Goal: Check status: Check status

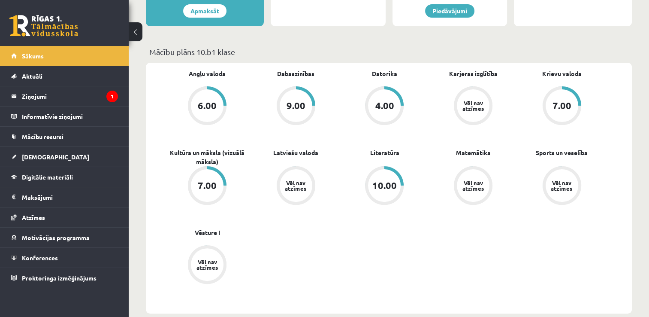
scroll to position [86, 0]
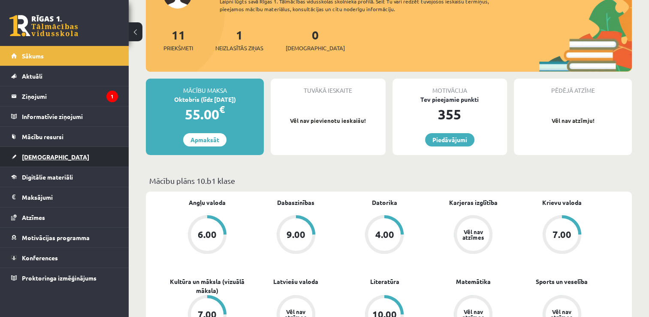
click at [35, 156] on span "[DEMOGRAPHIC_DATA]" at bounding box center [55, 157] width 67 height 8
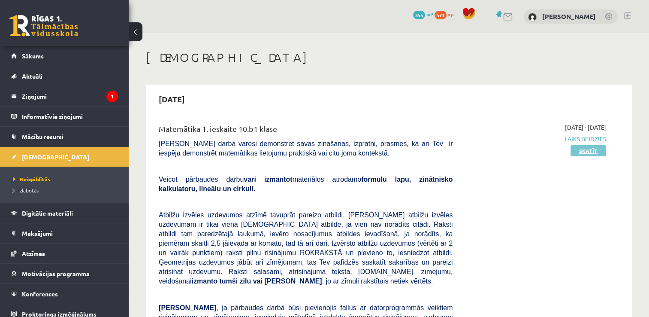
click at [589, 149] on link "Skatīt" at bounding box center [588, 150] width 36 height 11
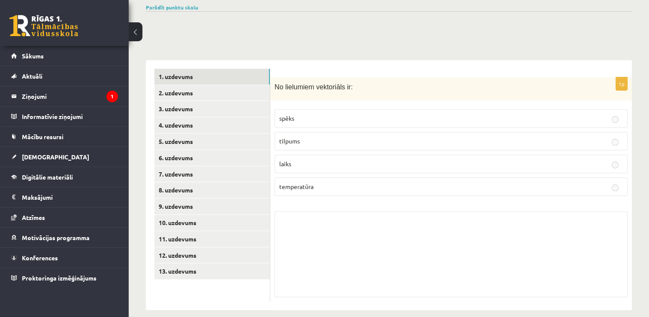
scroll to position [175, 0]
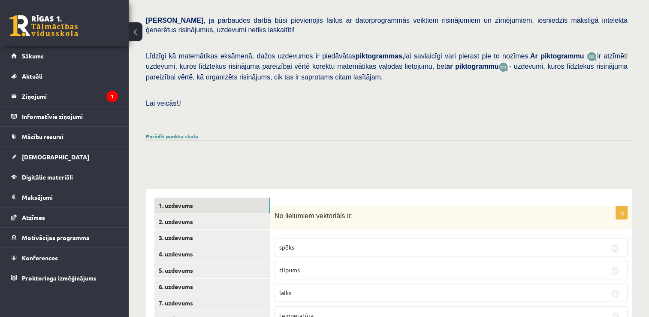
click at [177, 133] on link "Parādīt punktu skalu" at bounding box center [172, 136] width 52 height 7
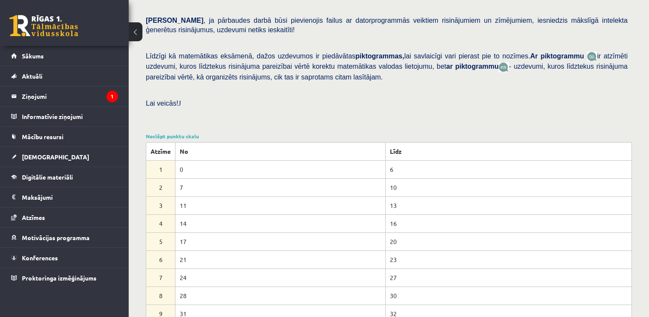
scroll to position [261, 0]
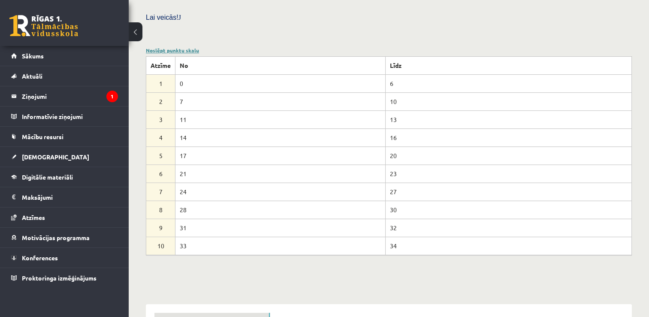
click at [177, 47] on link "Noslēpt punktu skalu" at bounding box center [172, 50] width 53 height 7
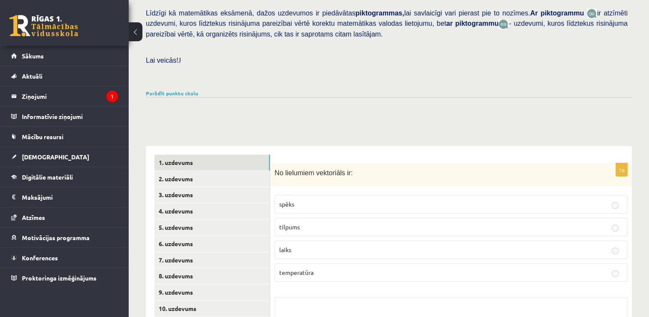
scroll to position [304, 0]
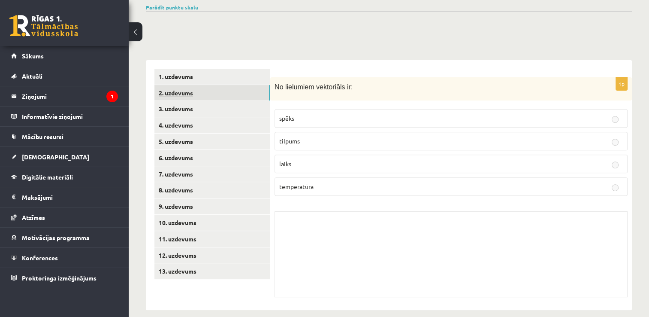
click at [175, 87] on link "2. uzdevums" at bounding box center [211, 93] width 115 height 16
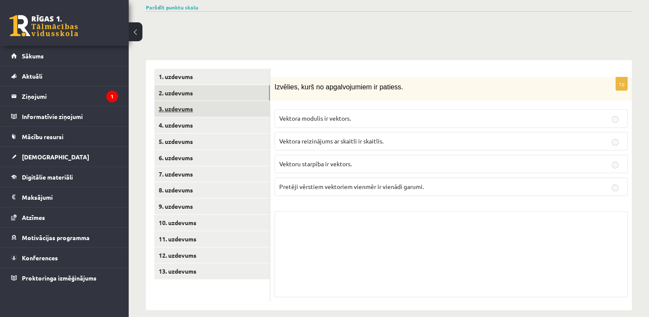
click at [179, 102] on link "3. uzdevums" at bounding box center [211, 109] width 115 height 16
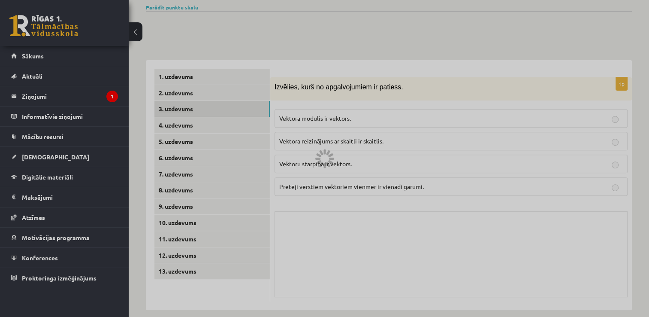
scroll to position [285, 0]
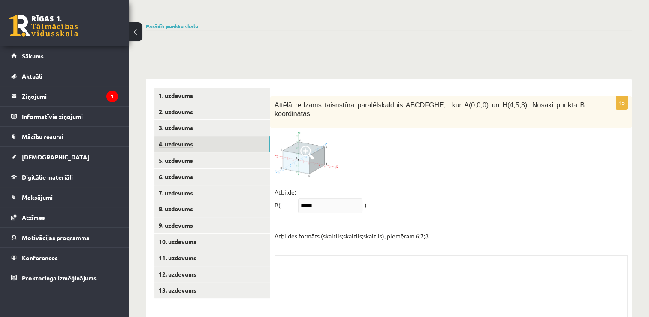
click at [178, 136] on link "4. uzdevums" at bounding box center [211, 144] width 115 height 16
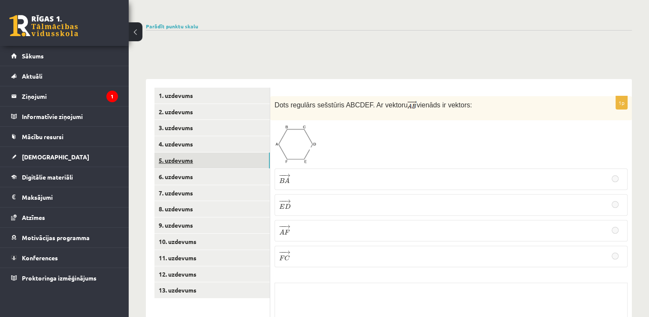
click at [182, 152] on link "5. uzdevums" at bounding box center [211, 160] width 115 height 16
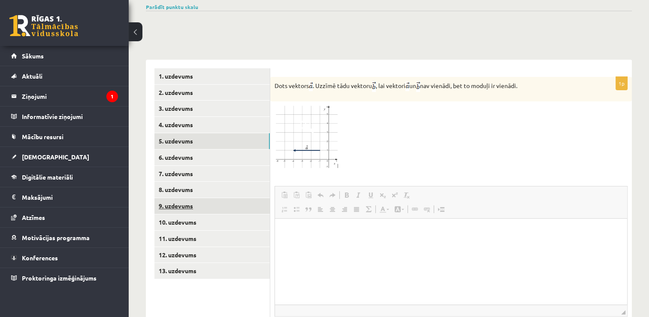
scroll to position [476, 0]
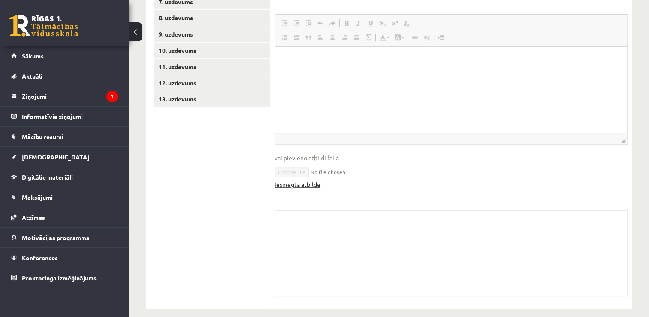
click at [299, 180] on link "Iesniegtā atbilde" at bounding box center [297, 184] width 46 height 9
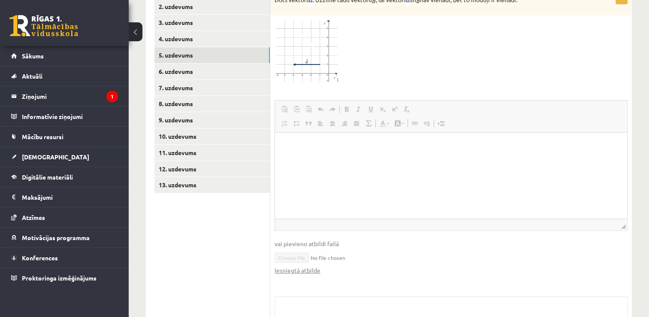
scroll to position [347, 0]
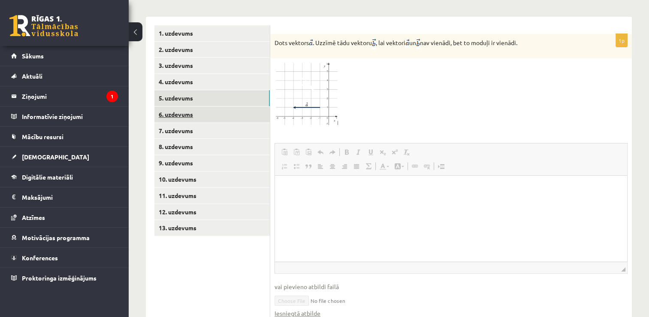
click at [186, 106] on link "6. uzdevums" at bounding box center [211, 114] width 115 height 16
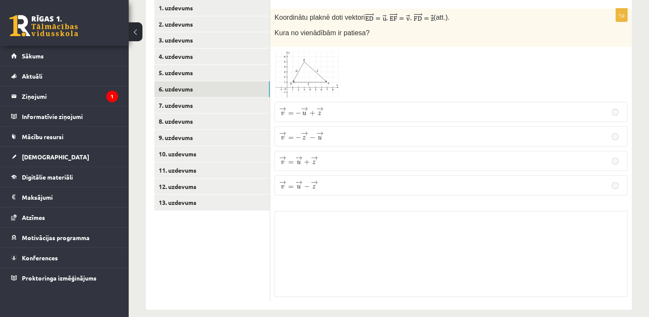
scroll to position [286, 0]
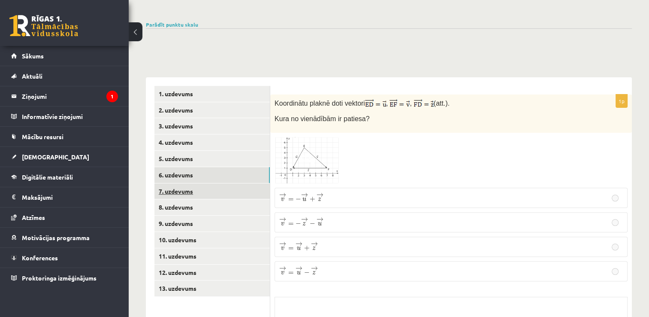
click at [172, 183] on link "7. uzdevums" at bounding box center [211, 191] width 115 height 16
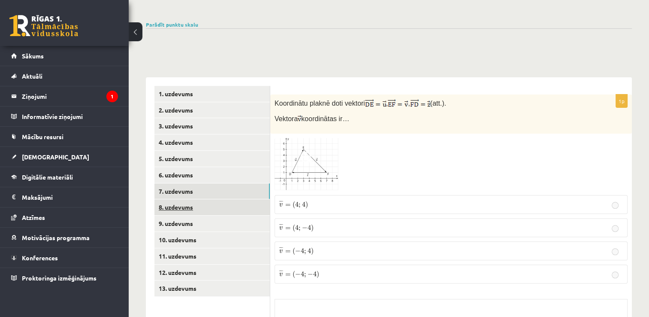
click at [188, 199] on link "8. uzdevums" at bounding box center [211, 207] width 115 height 16
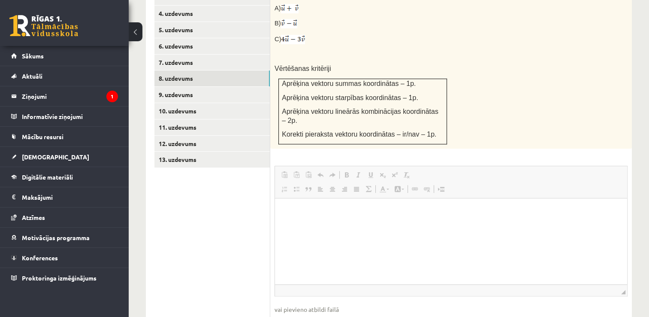
scroll to position [501, 0]
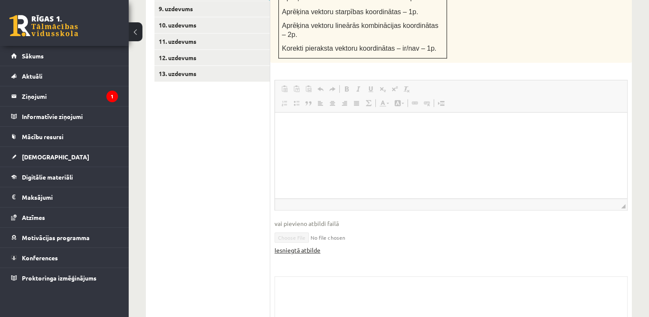
click at [308, 245] on link "Iesniegtā atbilde" at bounding box center [297, 249] width 46 height 9
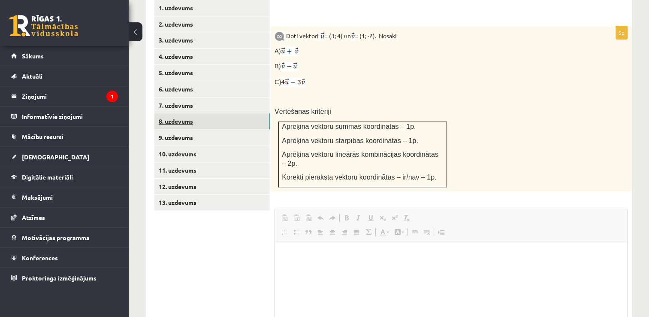
click at [189, 114] on link "8. uzdevums" at bounding box center [211, 121] width 115 height 16
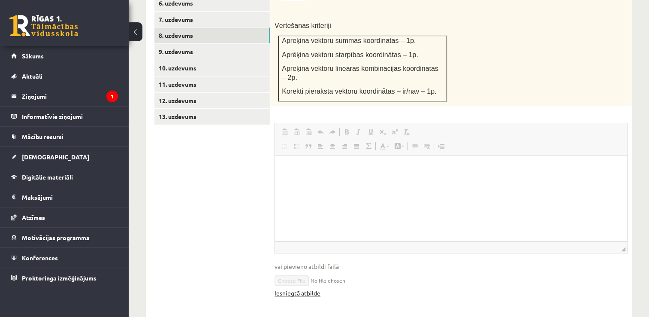
click at [306, 288] on link "Iesniegtā atbilde" at bounding box center [297, 292] width 46 height 9
click at [180, 44] on link "9. uzdevums" at bounding box center [211, 52] width 115 height 16
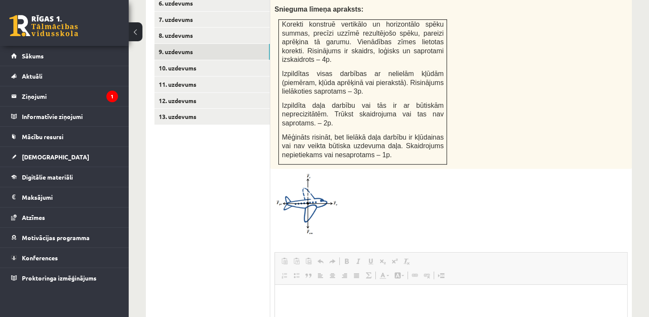
scroll to position [372, 0]
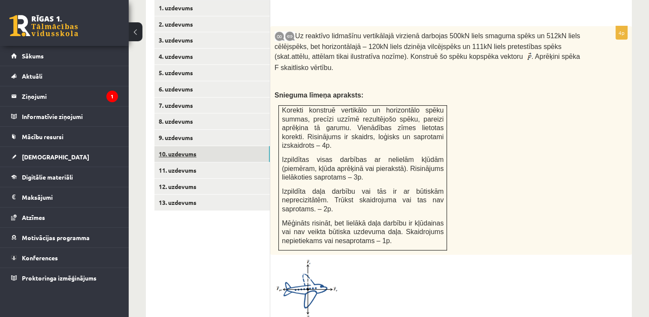
click at [184, 146] on link "10. uzdevums" at bounding box center [211, 154] width 115 height 16
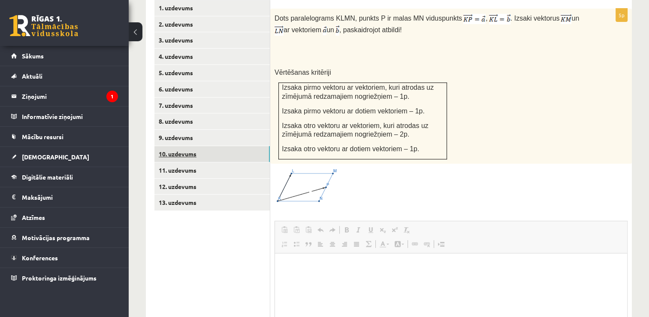
scroll to position [0, 0]
click at [185, 162] on link "11. uzdevums" at bounding box center [211, 170] width 115 height 16
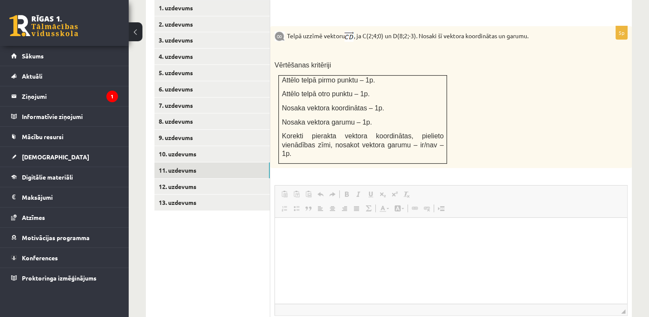
scroll to position [458, 0]
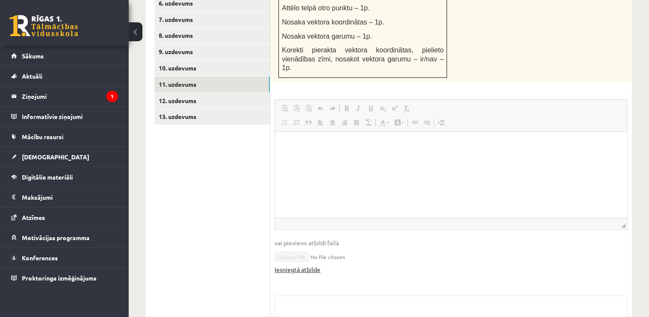
click at [307, 265] on link "Iesniegtā atbilde" at bounding box center [297, 269] width 46 height 9
click at [178, 93] on link "12. uzdevums" at bounding box center [211, 101] width 115 height 16
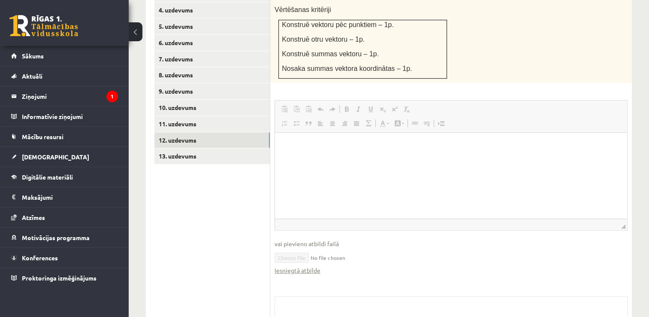
scroll to position [461, 0]
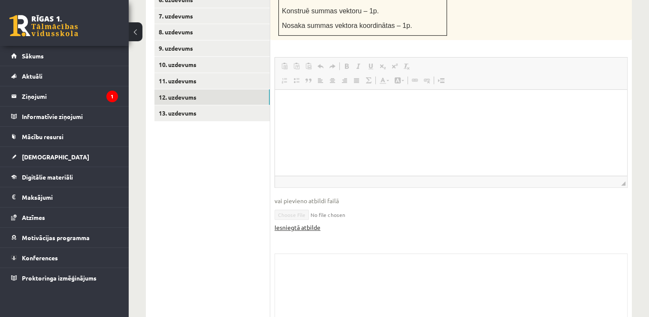
click at [316, 223] on link "Iesniegtā atbilde" at bounding box center [297, 227] width 46 height 9
click at [192, 105] on link "13. uzdevums" at bounding box center [211, 113] width 115 height 16
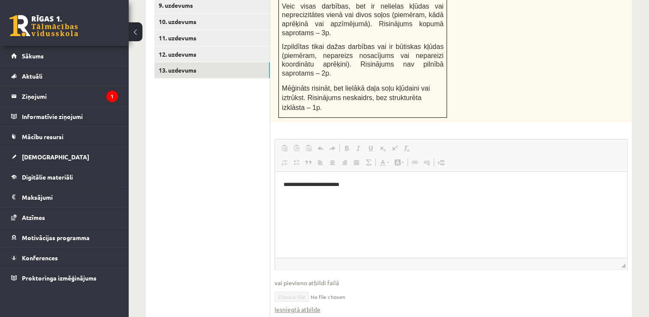
scroll to position [590, 0]
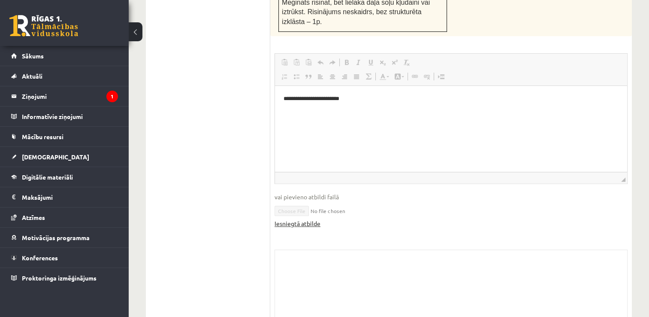
click at [313, 219] on link "Iesniegtā atbilde" at bounding box center [297, 223] width 46 height 9
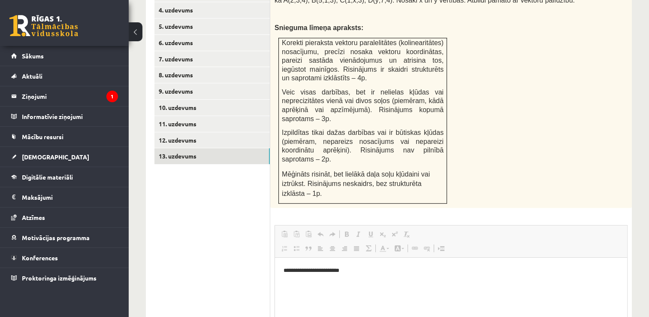
scroll to position [290, 0]
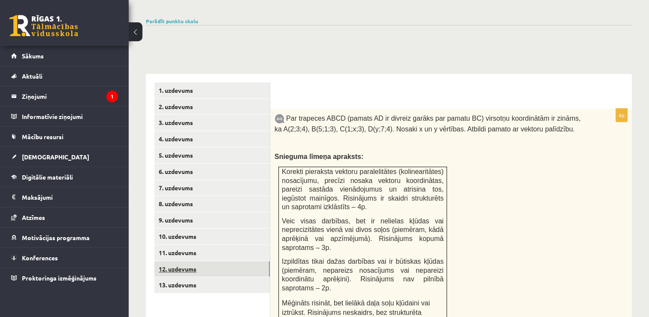
click at [190, 261] on link "12. uzdevums" at bounding box center [211, 269] width 115 height 16
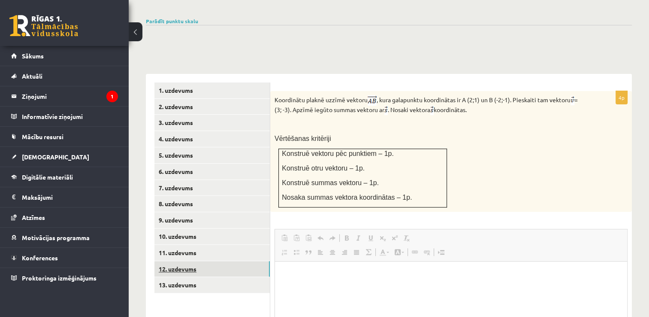
scroll to position [0, 0]
click at [190, 244] on link "11. uzdevums" at bounding box center [211, 252] width 115 height 16
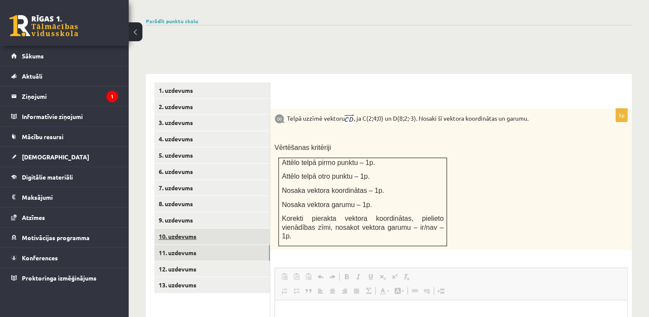
click at [192, 228] on link "10. uzdevums" at bounding box center [211, 236] width 115 height 16
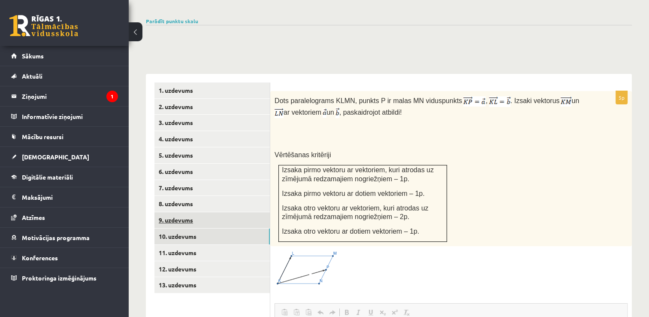
click at [190, 212] on link "9. uzdevums" at bounding box center [211, 220] width 115 height 16
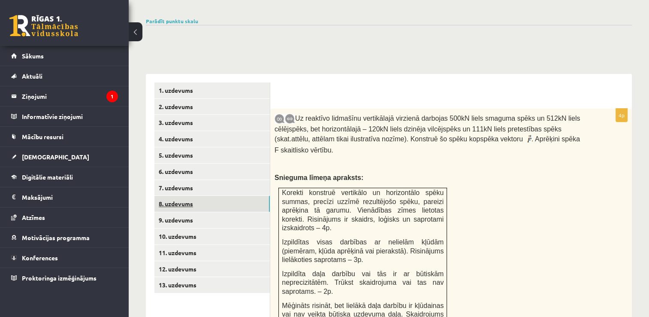
click at [186, 196] on link "8. uzdevums" at bounding box center [211, 204] width 115 height 16
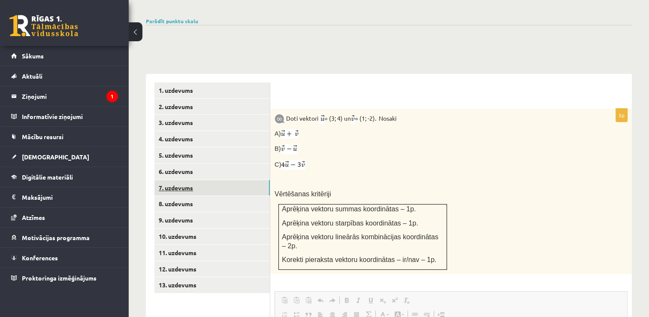
click at [186, 180] on link "7. uzdevums" at bounding box center [211, 188] width 115 height 16
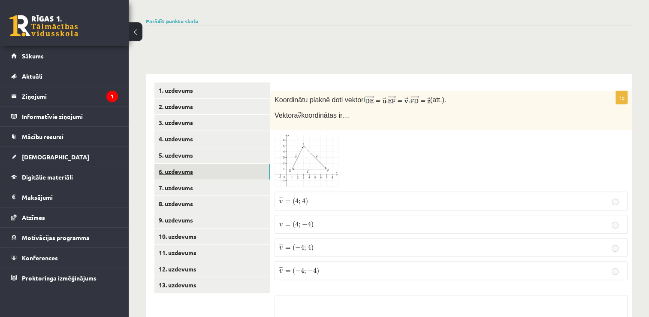
click at [185, 163] on link "6. uzdevums" at bounding box center [211, 171] width 115 height 16
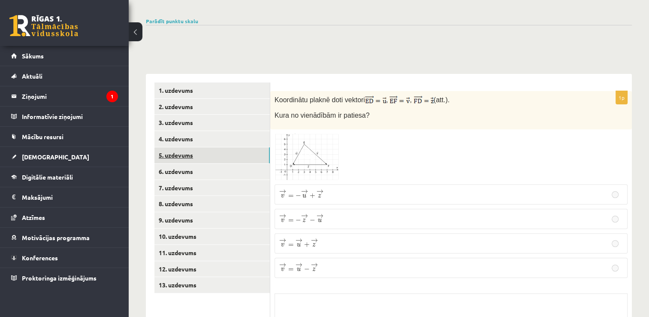
click at [187, 148] on link "5. uzdevums" at bounding box center [211, 155] width 115 height 16
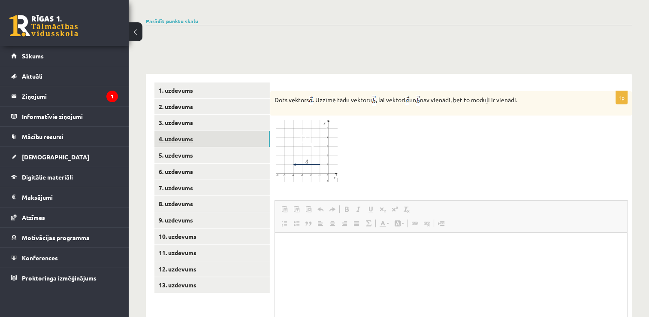
click at [191, 131] on link "4. uzdevums" at bounding box center [211, 139] width 115 height 16
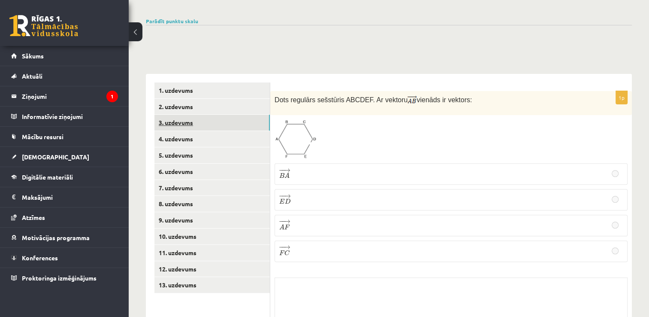
click at [190, 115] on link "3. uzdevums" at bounding box center [211, 123] width 115 height 16
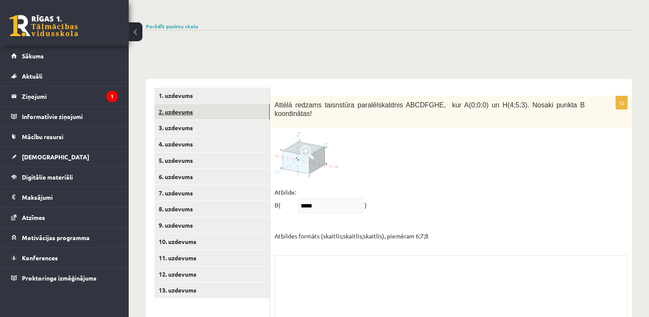
click at [190, 104] on link "2. uzdevums" at bounding box center [211, 112] width 115 height 16
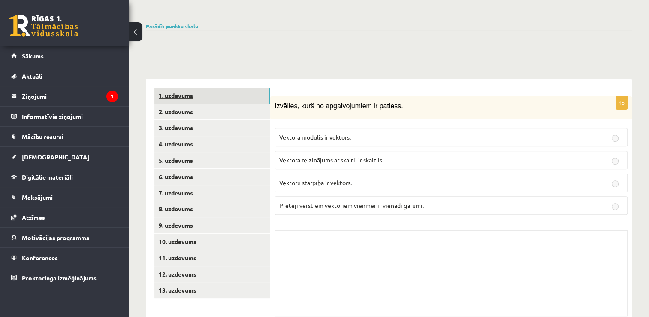
click at [194, 88] on link "1. uzdevums" at bounding box center [211, 95] width 115 height 16
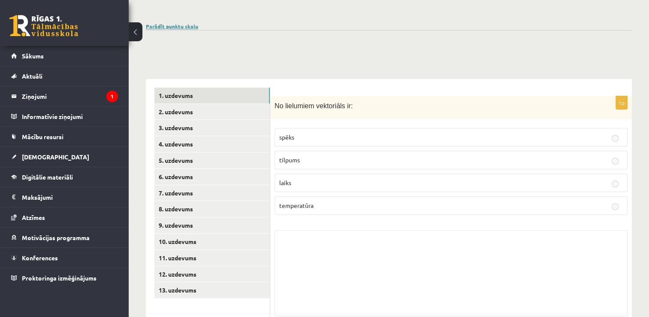
click at [193, 23] on link "Parādīt punktu skalu" at bounding box center [172, 26] width 52 height 7
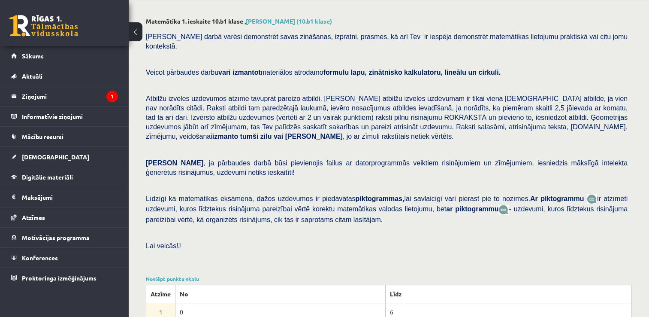
scroll to position [0, 0]
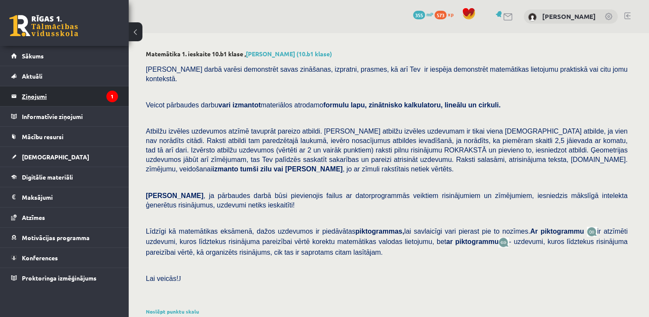
click at [44, 96] on legend "Ziņojumi 1" at bounding box center [70, 96] width 96 height 20
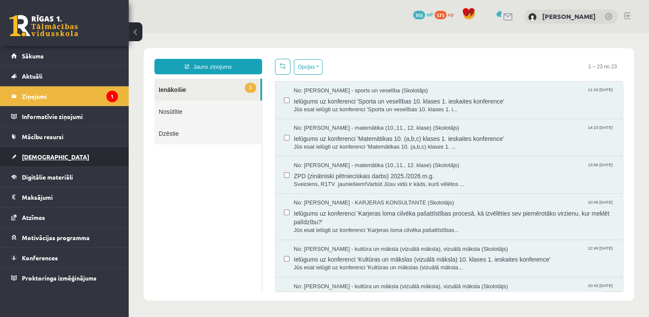
click at [41, 155] on span "[DEMOGRAPHIC_DATA]" at bounding box center [55, 157] width 67 height 8
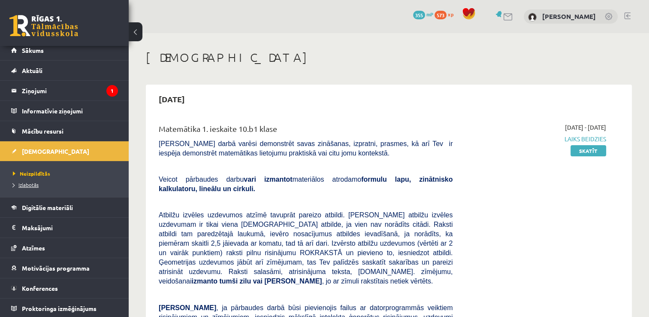
click at [22, 183] on span "Izlabotās" at bounding box center [26, 184] width 26 height 7
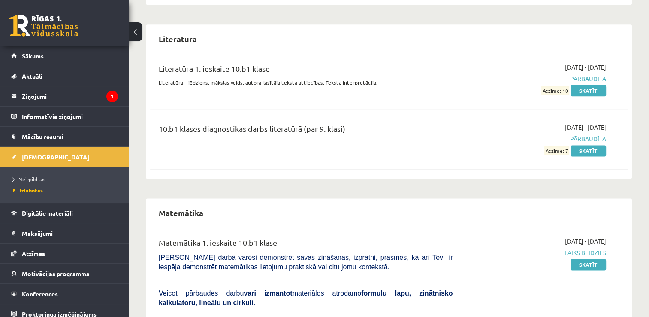
scroll to position [1017, 0]
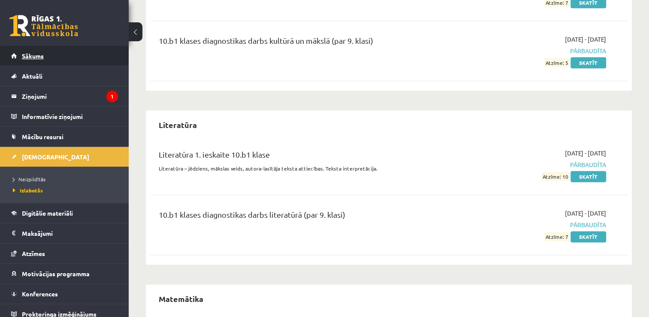
click at [24, 58] on span "Sākums" at bounding box center [33, 56] width 22 height 8
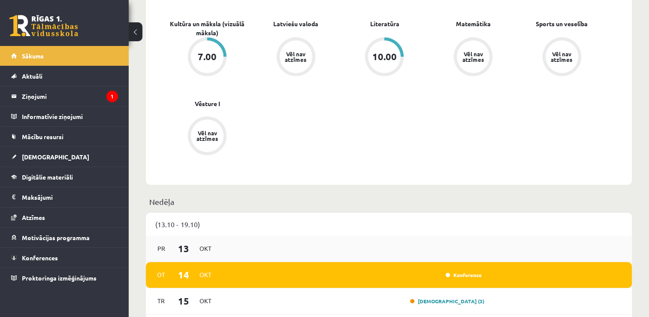
scroll to position [429, 0]
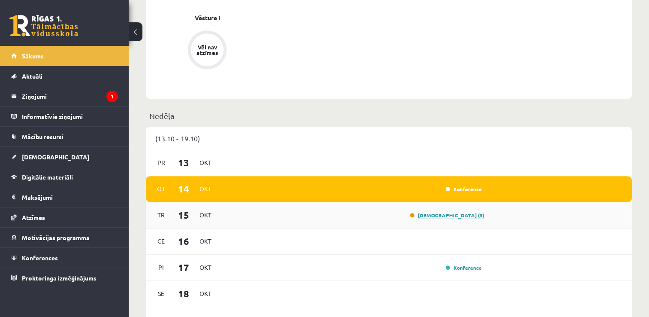
click at [465, 215] on link "[DEMOGRAPHIC_DATA] (3)" at bounding box center [447, 214] width 74 height 7
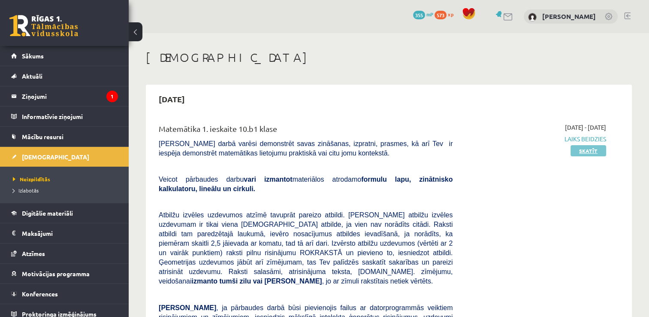
click at [585, 153] on link "Skatīt" at bounding box center [588, 150] width 36 height 11
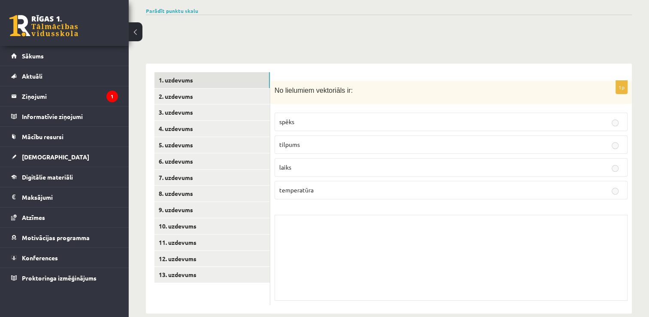
scroll to position [304, 0]
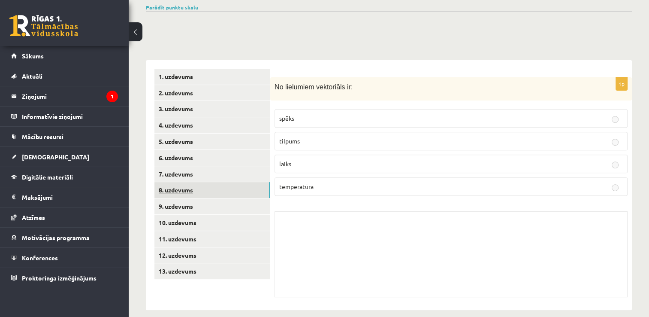
click at [190, 182] on link "8. uzdevums" at bounding box center [211, 190] width 115 height 16
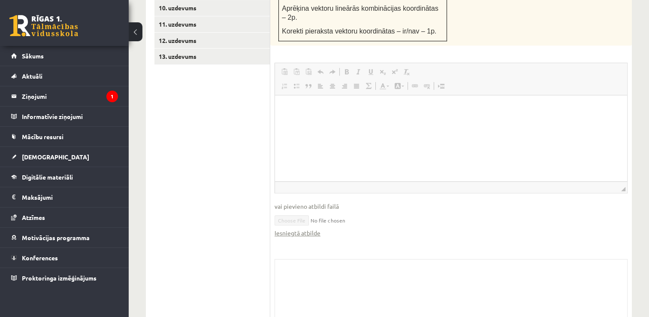
scroll to position [561, 0]
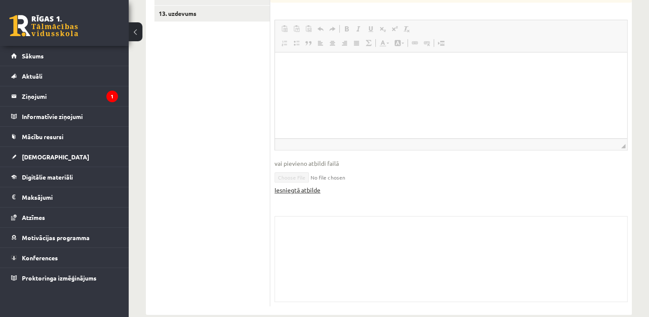
click at [286, 185] on link "Iesniegtā atbilde" at bounding box center [297, 189] width 46 height 9
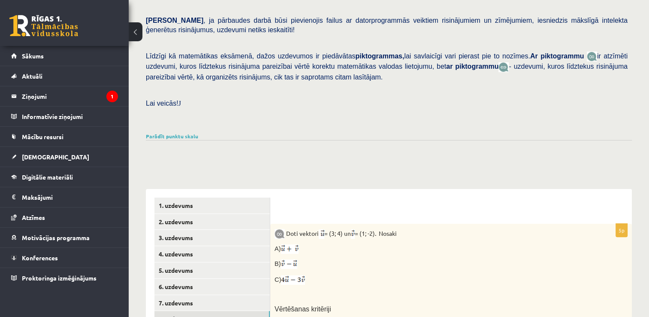
scroll to position [46, 0]
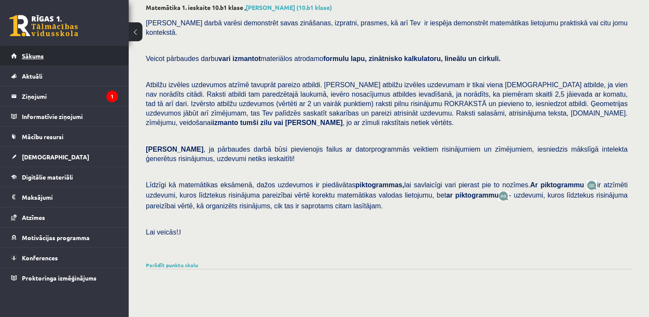
click at [29, 57] on span "Sākums" at bounding box center [33, 56] width 22 height 8
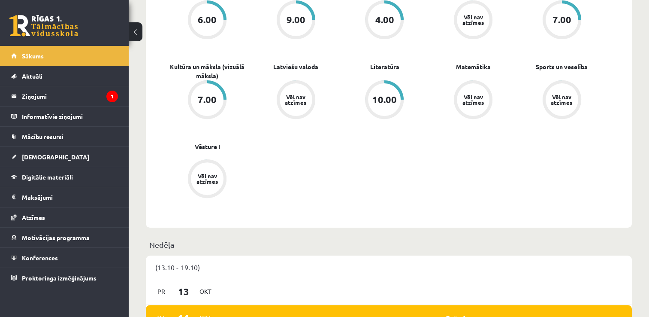
scroll to position [429, 0]
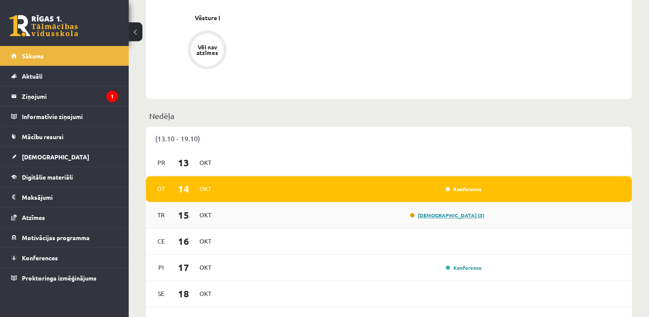
click at [446, 217] on link "[DEMOGRAPHIC_DATA] (3)" at bounding box center [447, 214] width 74 height 7
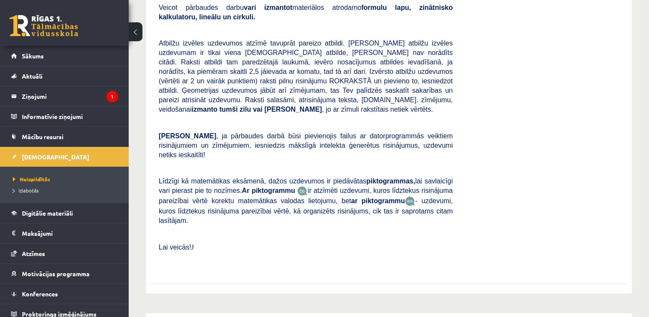
scroll to position [343, 0]
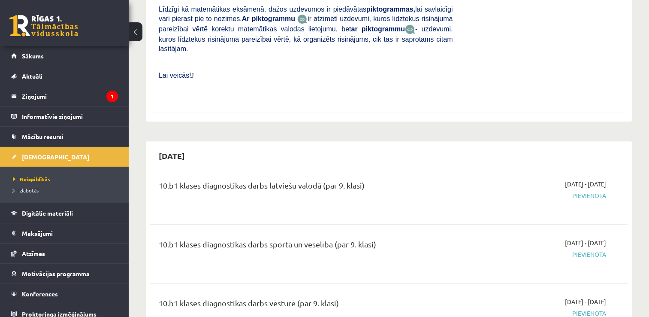
click at [44, 180] on span "Neizpildītās" at bounding box center [31, 178] width 37 height 7
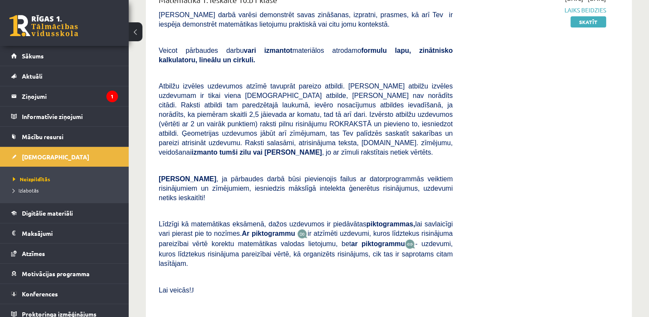
scroll to position [0, 0]
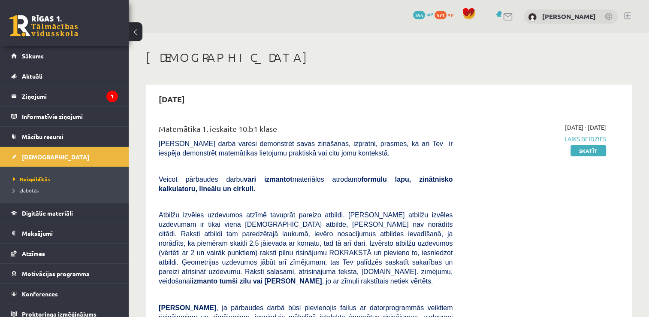
click at [35, 179] on span "Neizpildītās" at bounding box center [31, 178] width 37 height 7
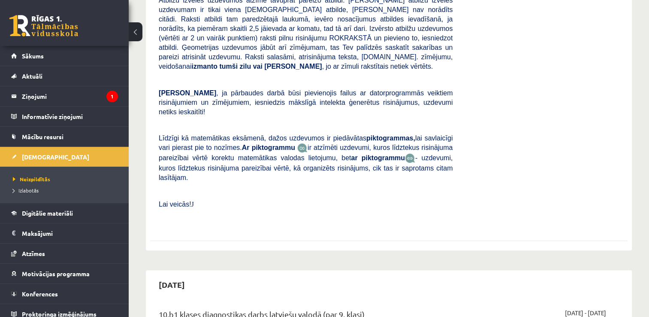
scroll to position [86, 0]
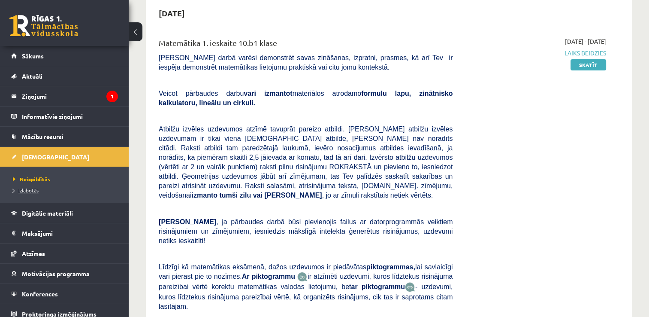
click at [26, 191] on span "Izlabotās" at bounding box center [26, 190] width 26 height 7
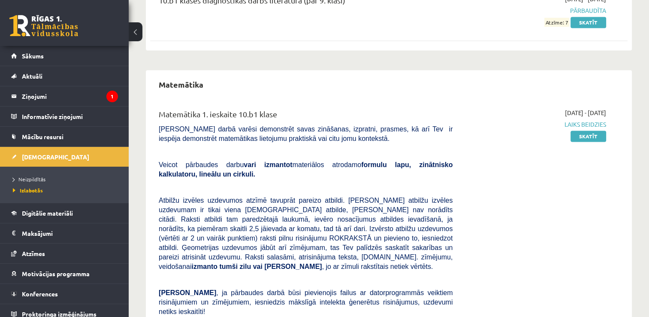
scroll to position [1188, 0]
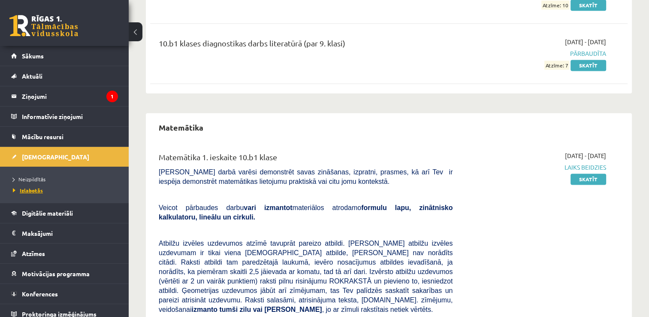
click at [28, 192] on span "Izlabotās" at bounding box center [28, 190] width 30 height 7
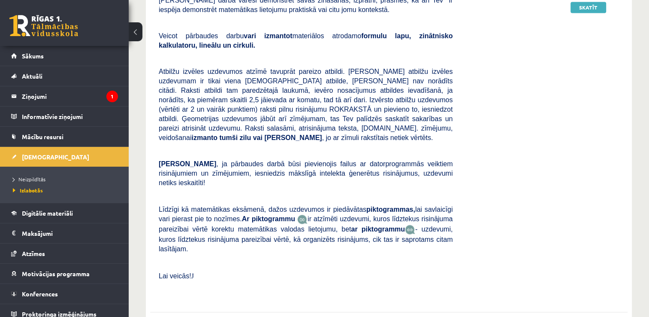
scroll to position [1402, 0]
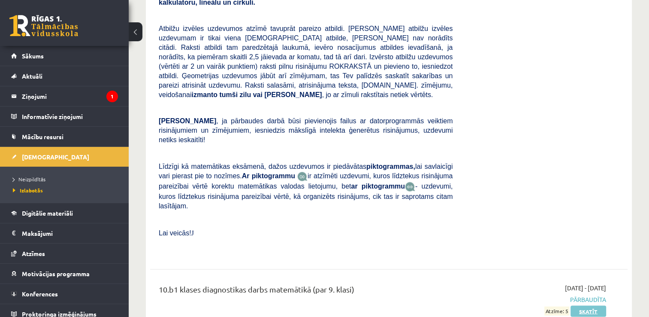
click at [591, 305] on link "Skatīt" at bounding box center [588, 310] width 36 height 11
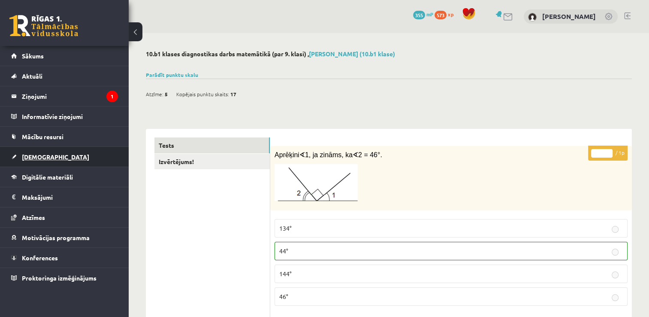
click at [33, 159] on span "[DEMOGRAPHIC_DATA]" at bounding box center [55, 157] width 67 height 8
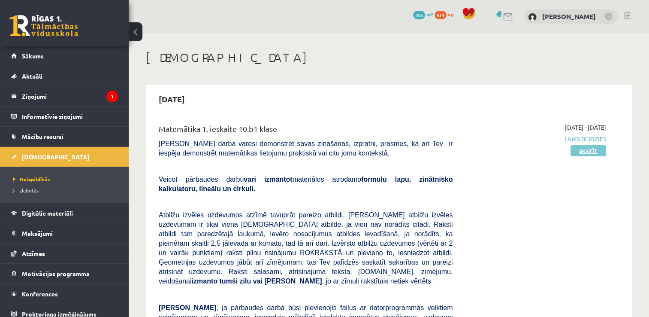
click at [582, 151] on link "Skatīt" at bounding box center [588, 150] width 36 height 11
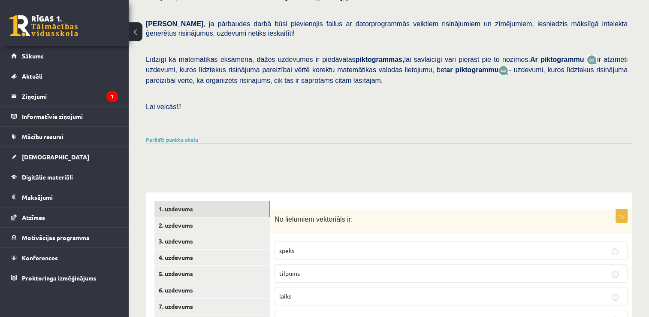
scroll to position [304, 0]
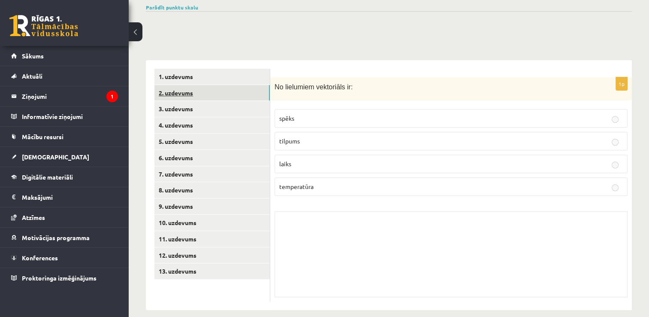
click at [185, 85] on link "2. uzdevums" at bounding box center [211, 93] width 115 height 16
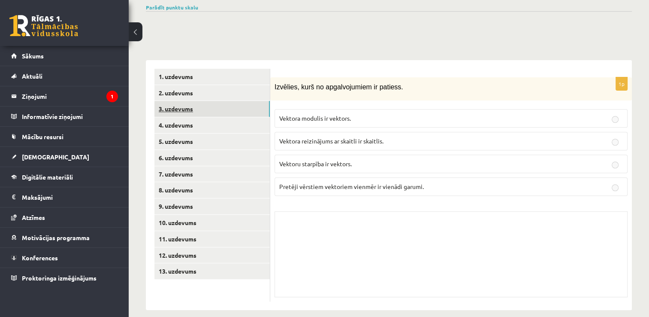
click at [187, 101] on link "3. uzdevums" at bounding box center [211, 109] width 115 height 16
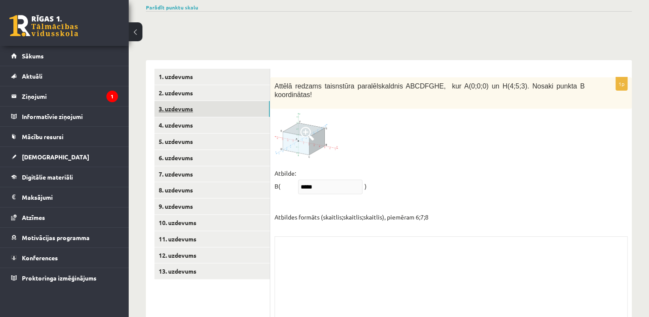
scroll to position [285, 0]
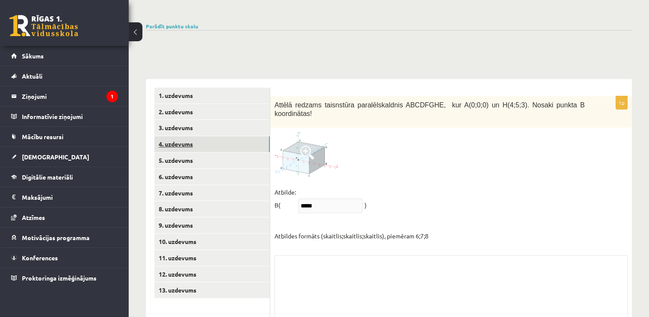
click at [187, 137] on link "4. uzdevums" at bounding box center [211, 144] width 115 height 16
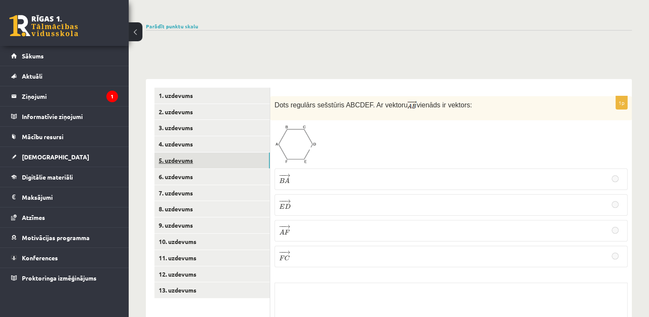
click at [187, 153] on link "5. uzdevums" at bounding box center [211, 160] width 115 height 16
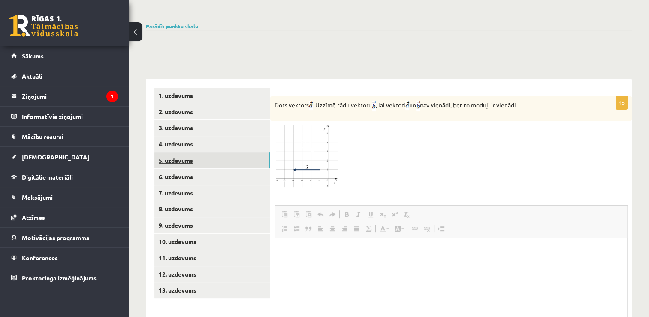
scroll to position [0, 0]
click at [187, 170] on link "6. uzdevums" at bounding box center [211, 177] width 115 height 16
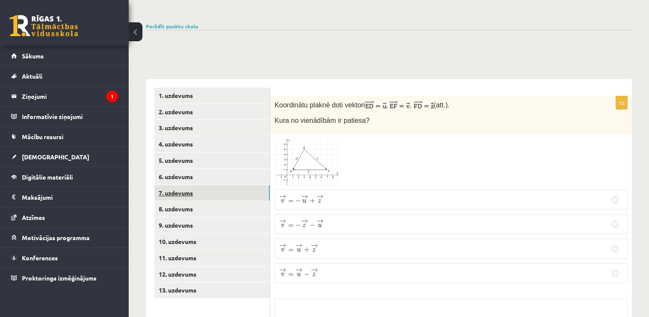
click at [185, 185] on link "7. uzdevums" at bounding box center [211, 193] width 115 height 16
click at [185, 201] on link "8. uzdevums" at bounding box center [211, 209] width 115 height 16
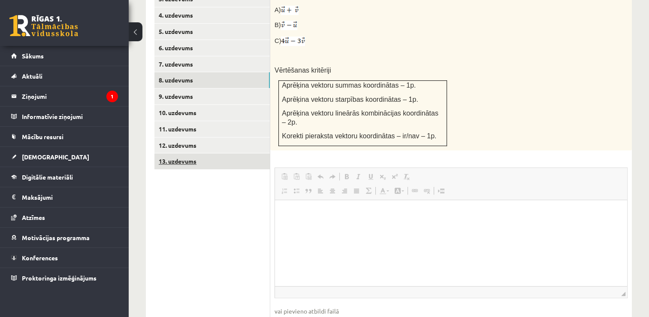
scroll to position [499, 0]
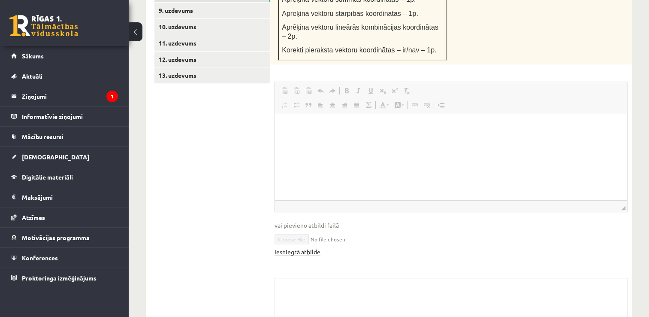
click at [284, 247] on link "Iesniegtā atbilde" at bounding box center [297, 251] width 46 height 9
click at [184, 21] on link "10. uzdevums" at bounding box center [211, 27] width 115 height 16
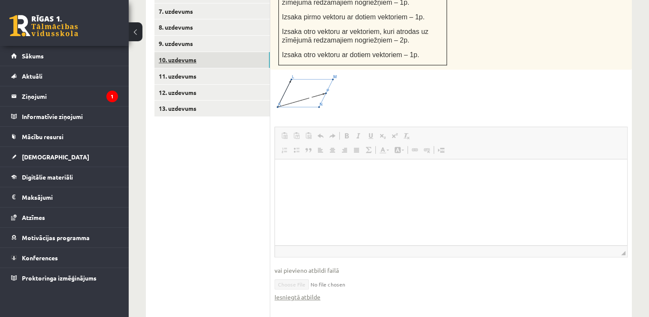
scroll to position [0, 0]
click at [316, 292] on link "Iesniegtā atbilde" at bounding box center [297, 296] width 46 height 9
click at [191, 36] on link "9. uzdevums" at bounding box center [211, 44] width 115 height 16
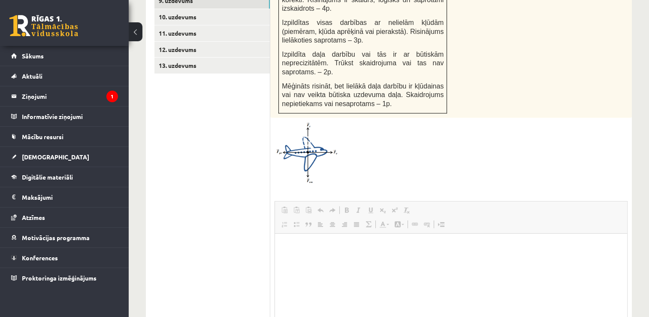
scroll to position [638, 0]
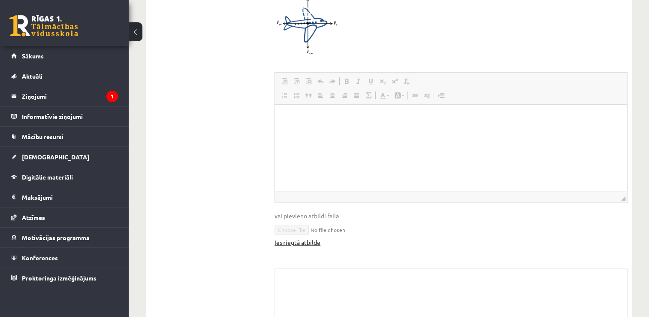
click at [298, 238] on link "Iesniegtā atbilde" at bounding box center [297, 242] width 46 height 9
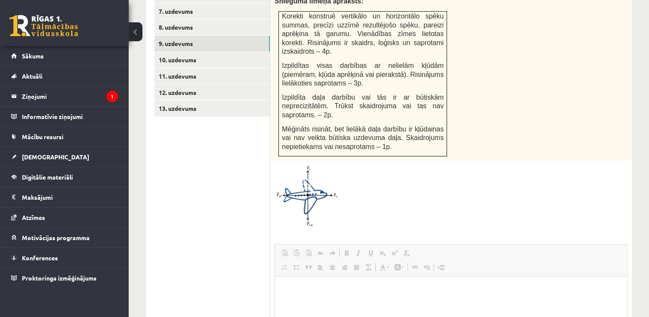
scroll to position [423, 0]
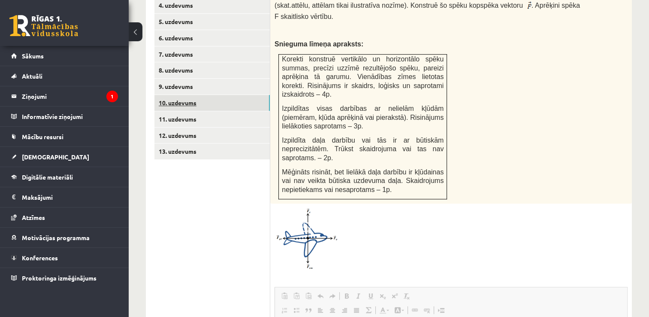
click at [187, 95] on link "10. uzdevums" at bounding box center [211, 103] width 115 height 16
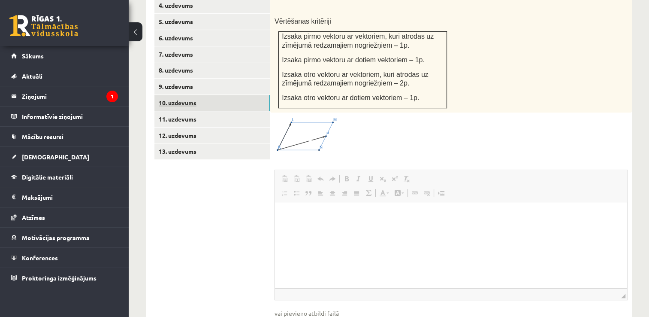
scroll to position [0, 0]
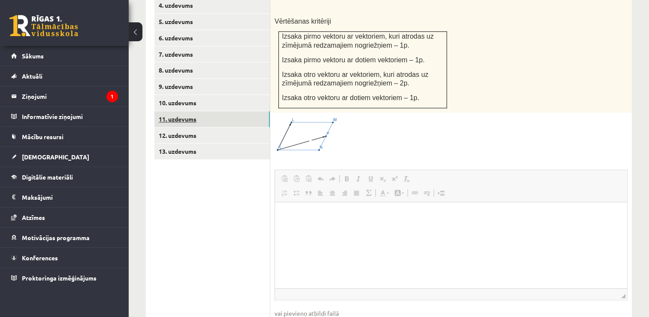
click at [189, 111] on link "11. uzdevums" at bounding box center [211, 119] width 115 height 16
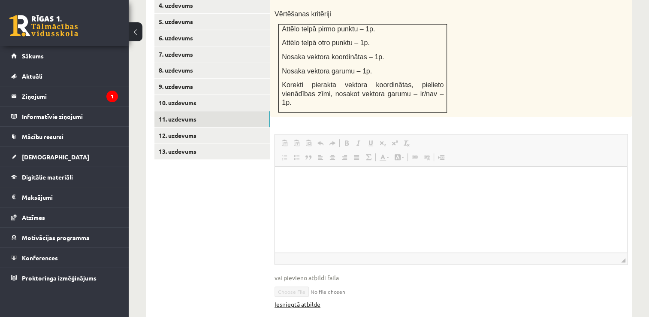
click at [311, 299] on link "Iesniegtā atbilde" at bounding box center [297, 303] width 46 height 9
click at [185, 128] on link "12. uzdevums" at bounding box center [211, 135] width 115 height 16
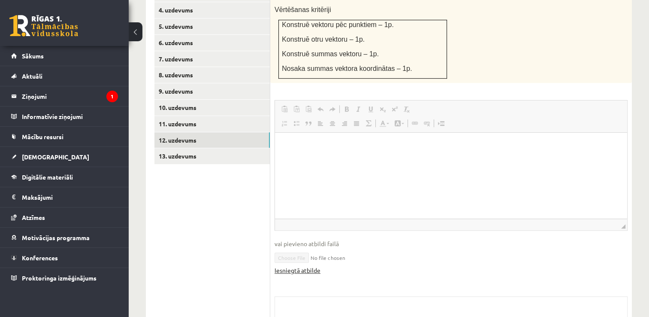
click at [305, 265] on link "Iesniegtā atbilde" at bounding box center [297, 269] width 46 height 9
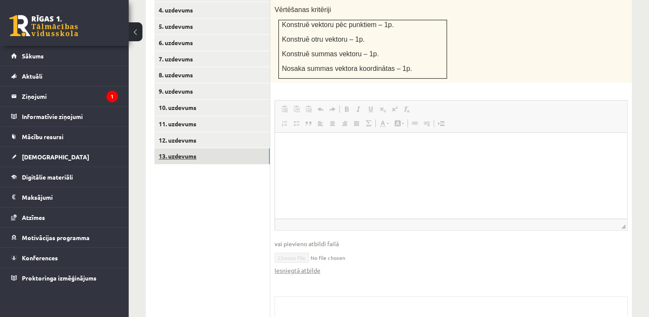
click at [183, 148] on link "13. uzdevums" at bounding box center [211, 156] width 115 height 16
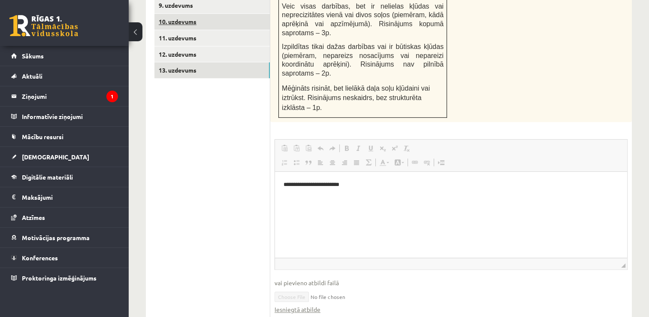
scroll to position [547, 0]
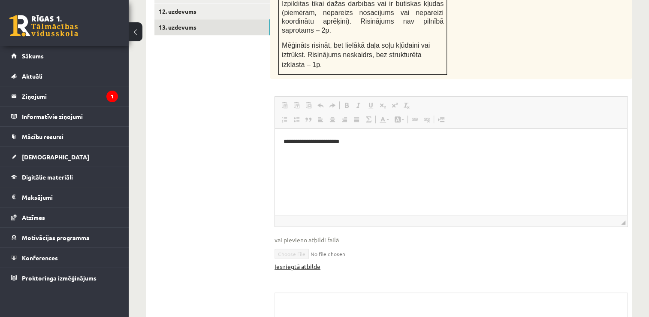
click at [290, 262] on link "Iesniegtā atbilde" at bounding box center [297, 266] width 46 height 9
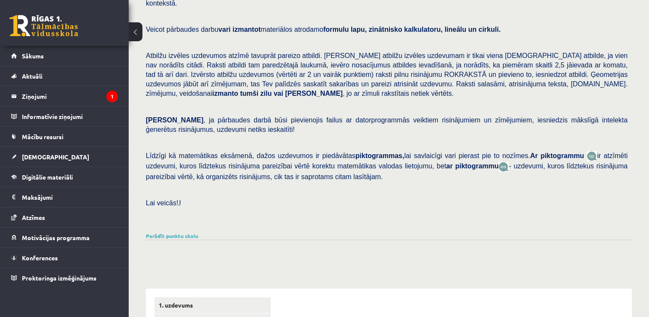
scroll to position [0, 0]
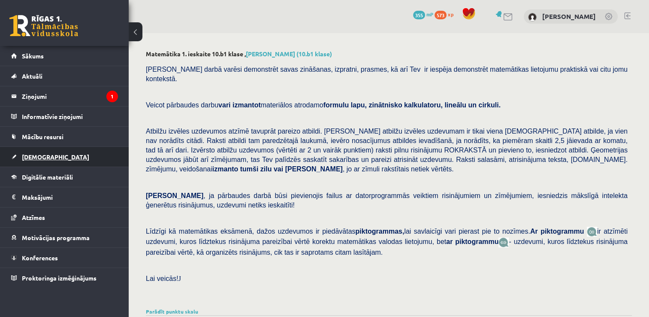
click at [43, 157] on span "[DEMOGRAPHIC_DATA]" at bounding box center [55, 157] width 67 height 8
